Goal: Task Accomplishment & Management: Complete application form

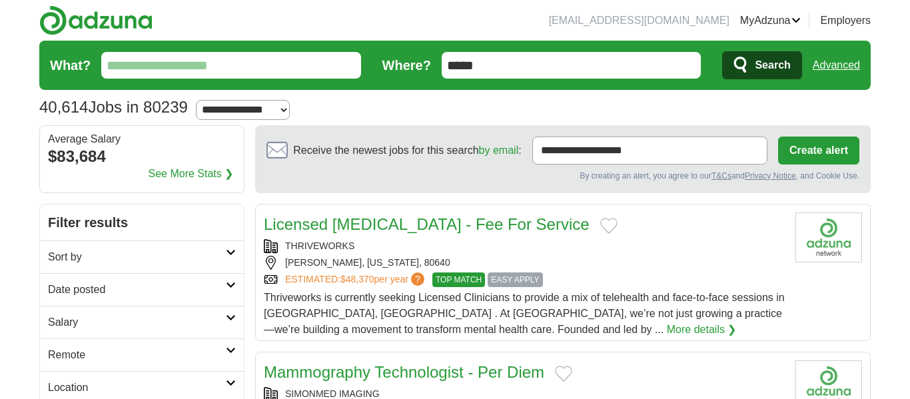
click at [293, 69] on input "What?" at bounding box center [231, 65] width 260 height 27
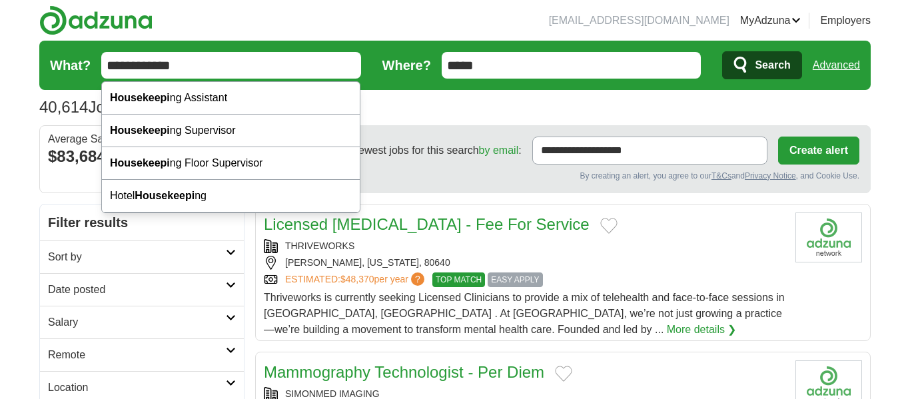
type input "**********"
click at [722, 51] on button "Search" at bounding box center [761, 65] width 79 height 28
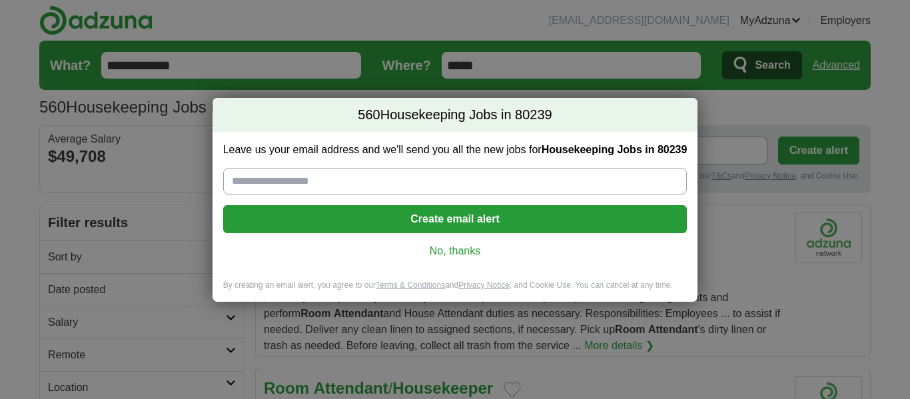
click at [414, 183] on input "Leave us your email address and we'll send you all the new jobs for Housekeepin…" at bounding box center [455, 181] width 464 height 27
type input "**********"
click at [438, 224] on button "Create email alert" at bounding box center [455, 219] width 464 height 28
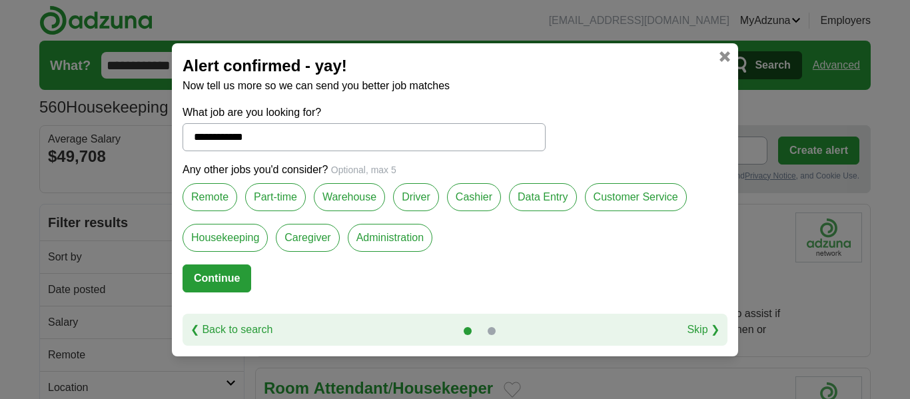
click at [624, 200] on label "Customer Service" at bounding box center [636, 197] width 102 height 28
click at [215, 250] on label "Housekeeping" at bounding box center [225, 238] width 85 height 28
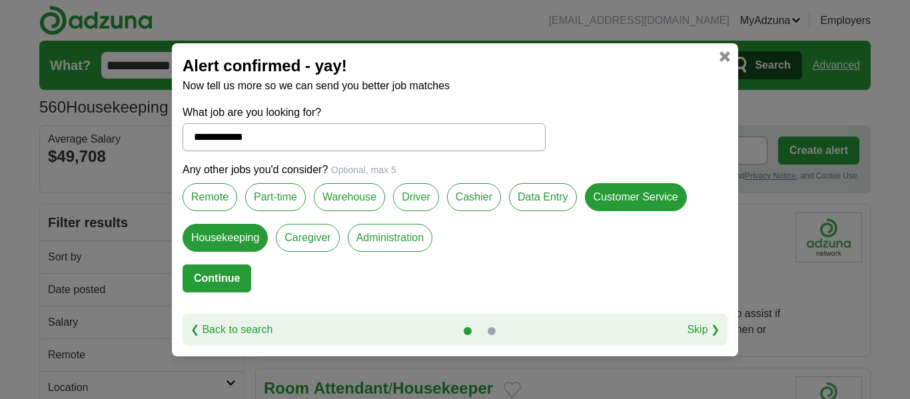
click at [310, 241] on label "Caregiver" at bounding box center [307, 238] width 63 height 28
click at [267, 199] on label "Part-time" at bounding box center [275, 197] width 61 height 28
click at [214, 276] on button "Continue" at bounding box center [217, 278] width 69 height 28
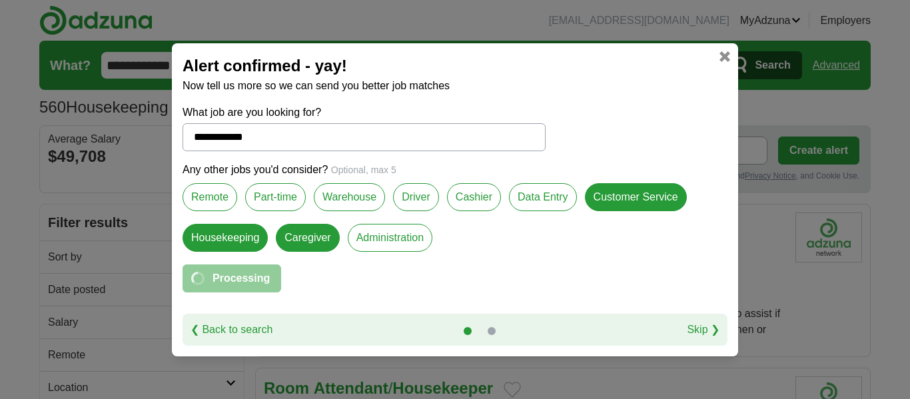
select select "**"
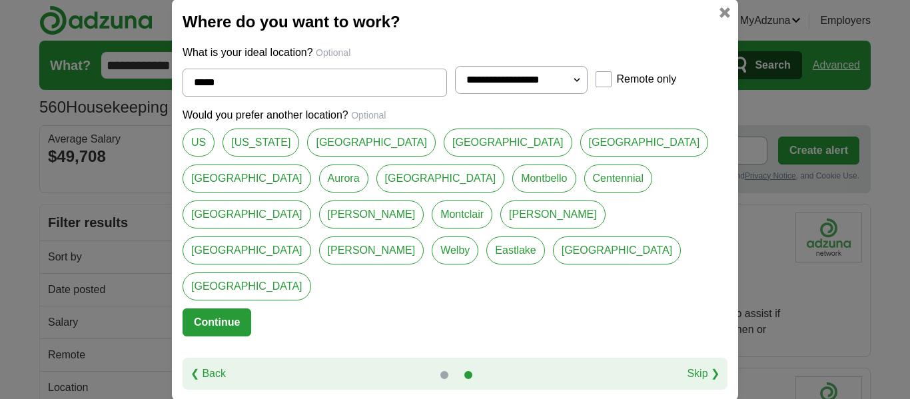
click at [315, 157] on link "[GEOGRAPHIC_DATA]" at bounding box center [371, 143] width 129 height 28
click at [260, 157] on link "[US_STATE]" at bounding box center [261, 143] width 77 height 28
click at [368, 182] on link "Aurora" at bounding box center [343, 179] width 49 height 28
click at [310, 157] on link "[GEOGRAPHIC_DATA]" at bounding box center [371, 143] width 129 height 28
click at [261, 157] on link "[US_STATE]" at bounding box center [261, 143] width 77 height 28
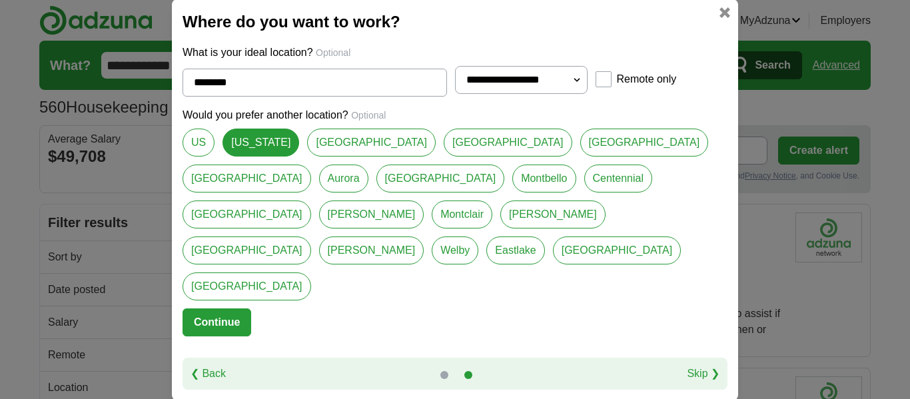
click at [328, 157] on link "[GEOGRAPHIC_DATA]" at bounding box center [371, 143] width 129 height 28
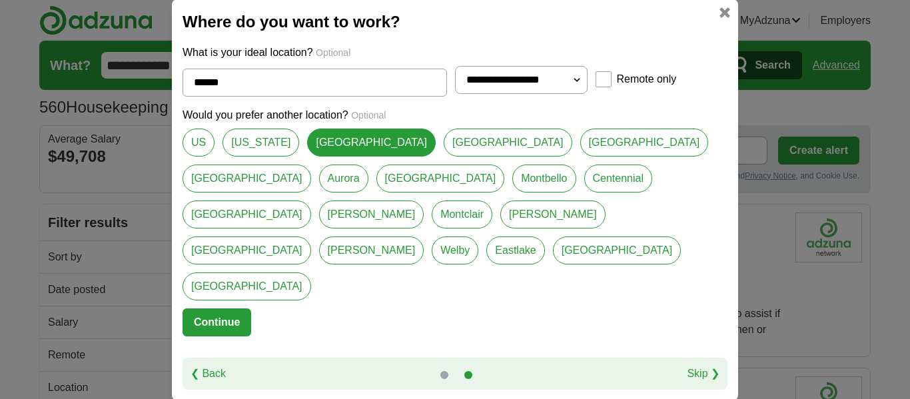
click at [248, 157] on link "[US_STATE]" at bounding box center [261, 143] width 77 height 28
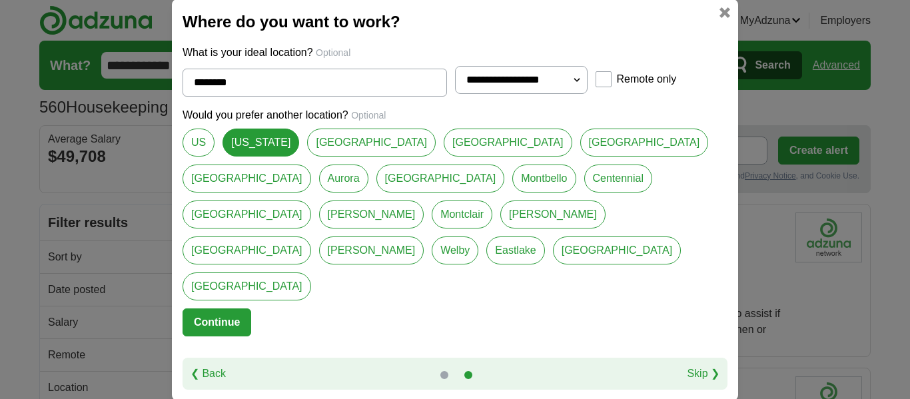
click at [316, 157] on link "[GEOGRAPHIC_DATA]" at bounding box center [371, 143] width 129 height 28
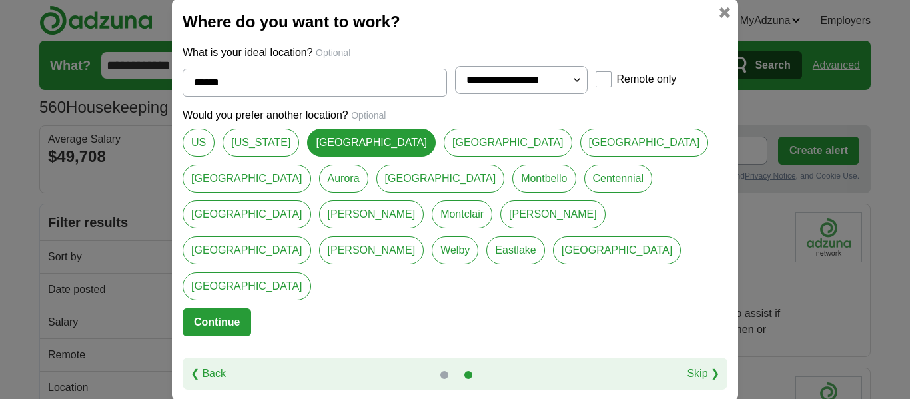
click at [368, 173] on link "Aurora" at bounding box center [343, 179] width 49 height 28
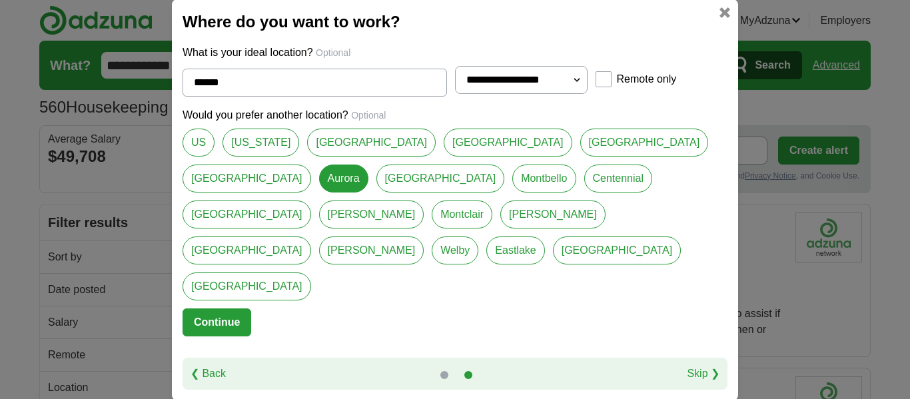
click at [314, 157] on link "[GEOGRAPHIC_DATA]" at bounding box center [371, 143] width 129 height 28
type input "******"
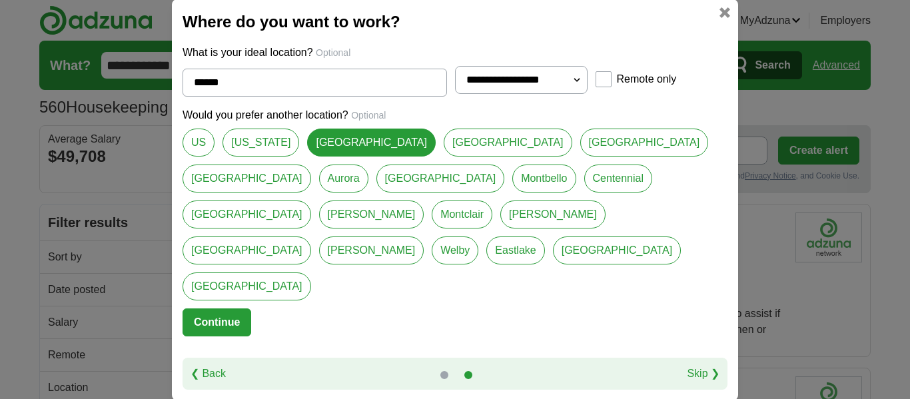
click at [228, 308] on button "Continue" at bounding box center [217, 322] width 69 height 28
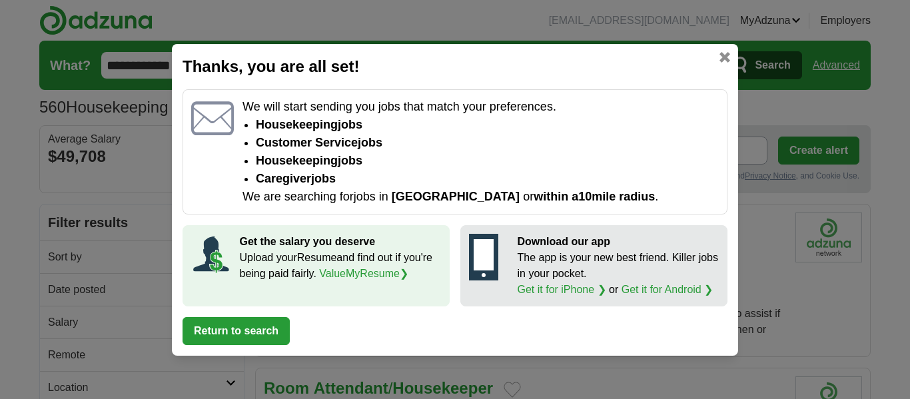
click at [247, 330] on button "Return to search" at bounding box center [236, 331] width 107 height 28
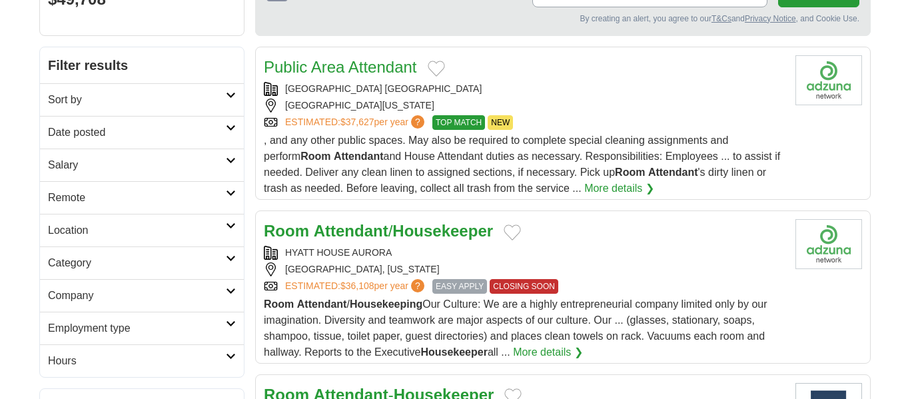
scroll to position [159, 0]
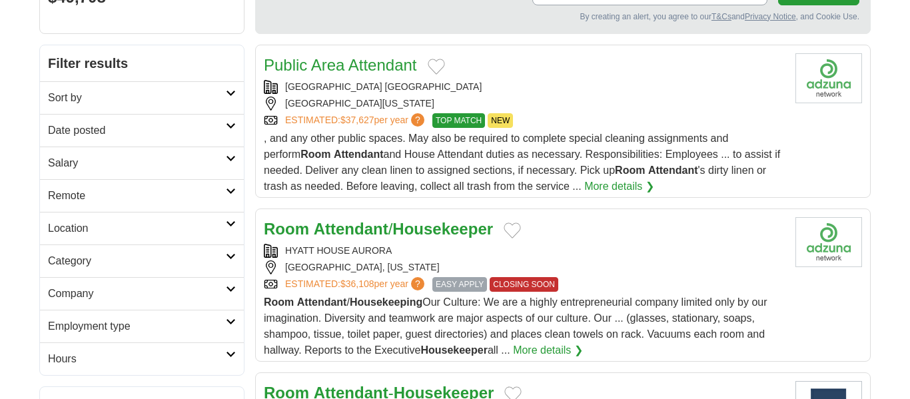
click at [452, 229] on strong "Housekeeper" at bounding box center [442, 229] width 101 height 18
